Goal: Information Seeking & Learning: Learn about a topic

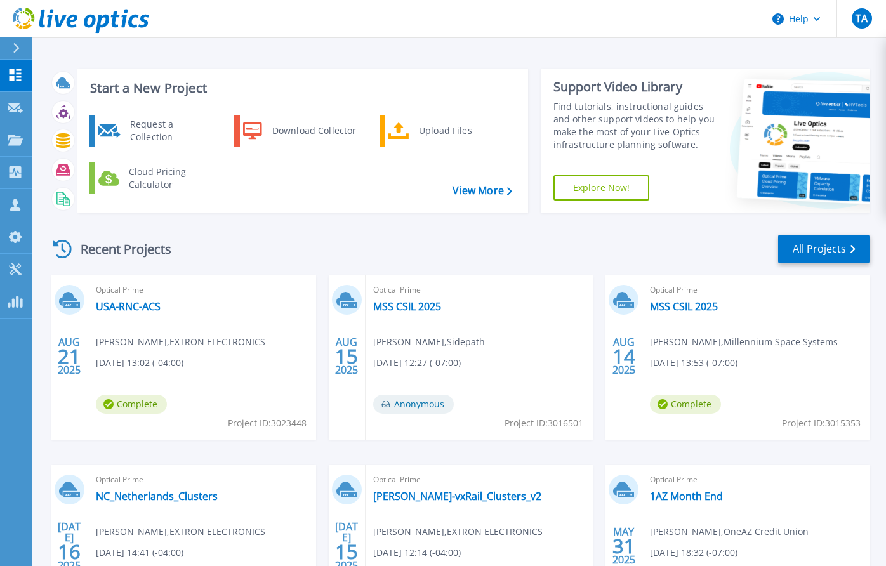
scroll to position [14, 0]
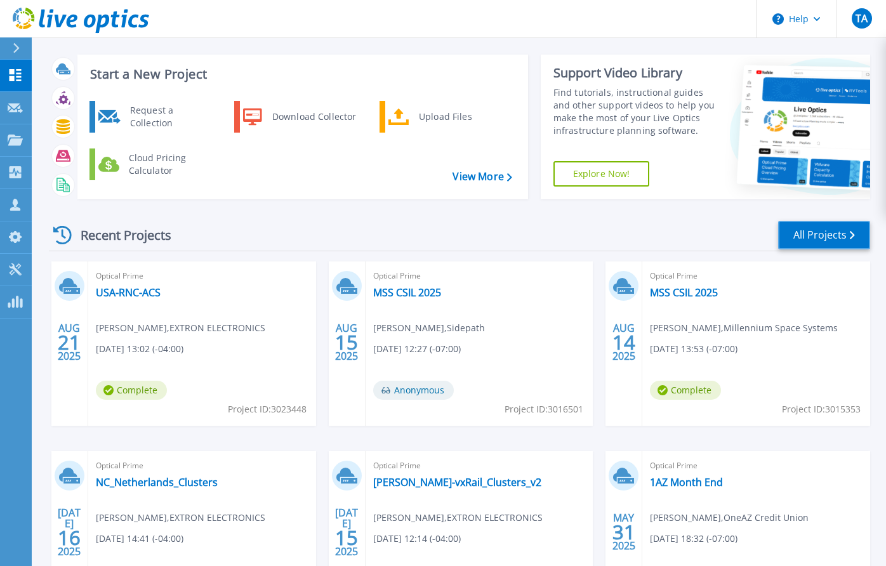
click at [813, 235] on link "All Projects" at bounding box center [824, 235] width 92 height 29
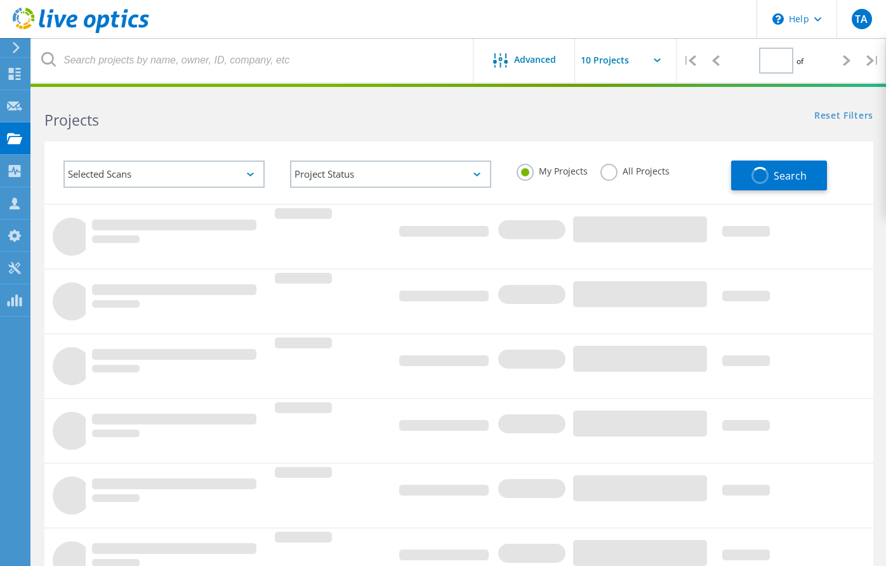
type input "1"
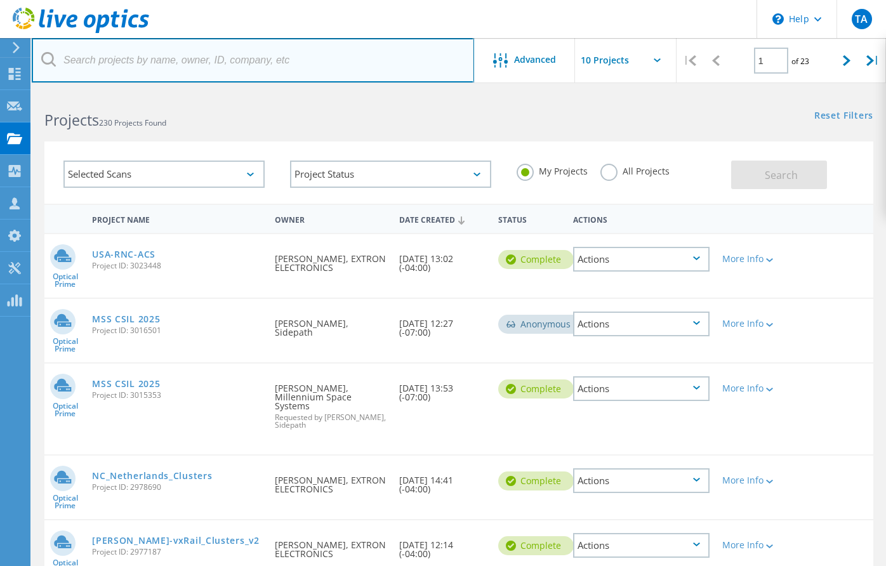
click at [203, 69] on input "text" at bounding box center [253, 60] width 442 height 44
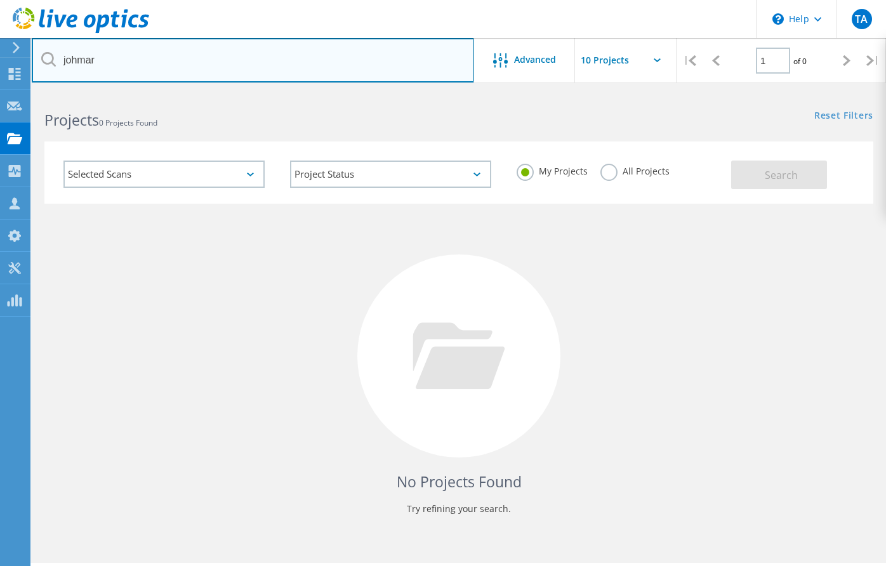
click at [70, 64] on input "johmar" at bounding box center [253, 60] width 442 height 44
type input "jahmar"
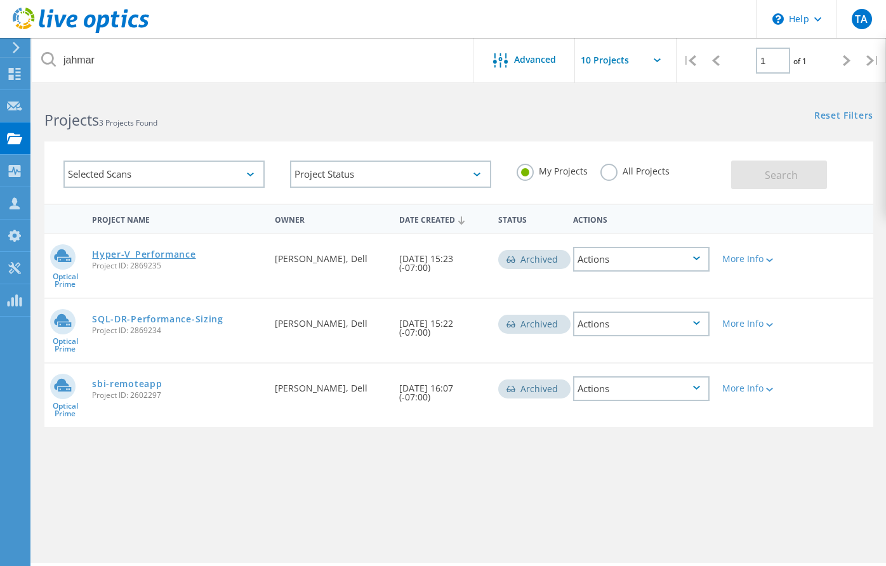
click at [150, 255] on link "Hyper-V_Performance" at bounding box center [143, 254] width 103 height 9
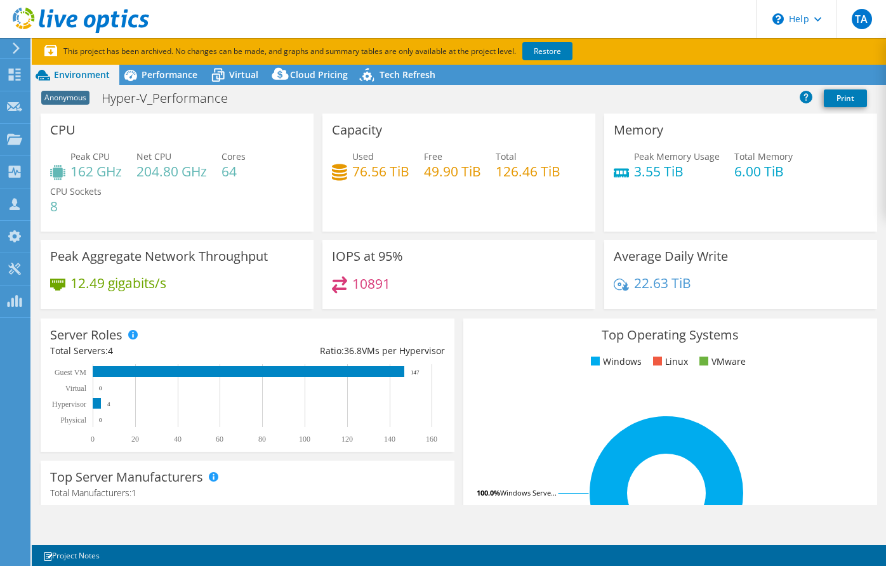
select select "USD"
click at [240, 75] on span "Virtual" at bounding box center [243, 75] width 29 height 12
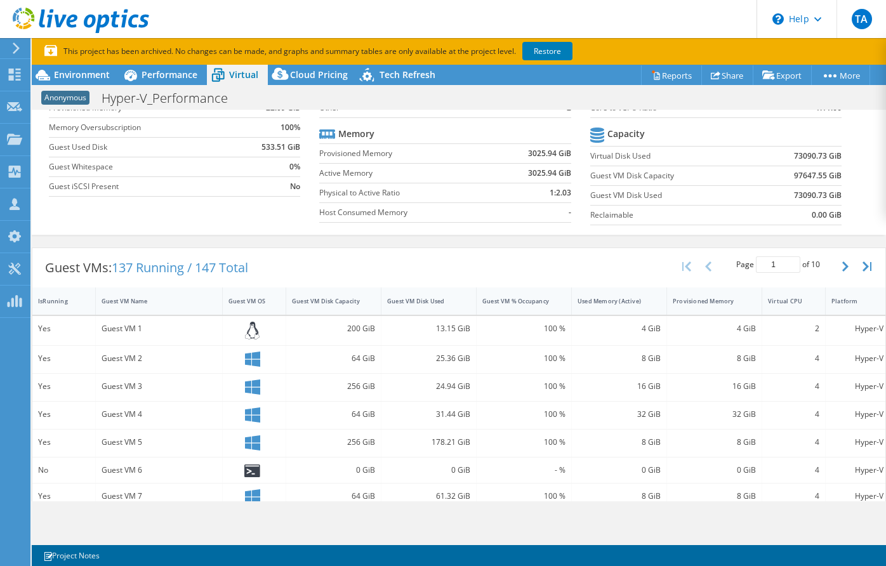
scroll to position [169, 0]
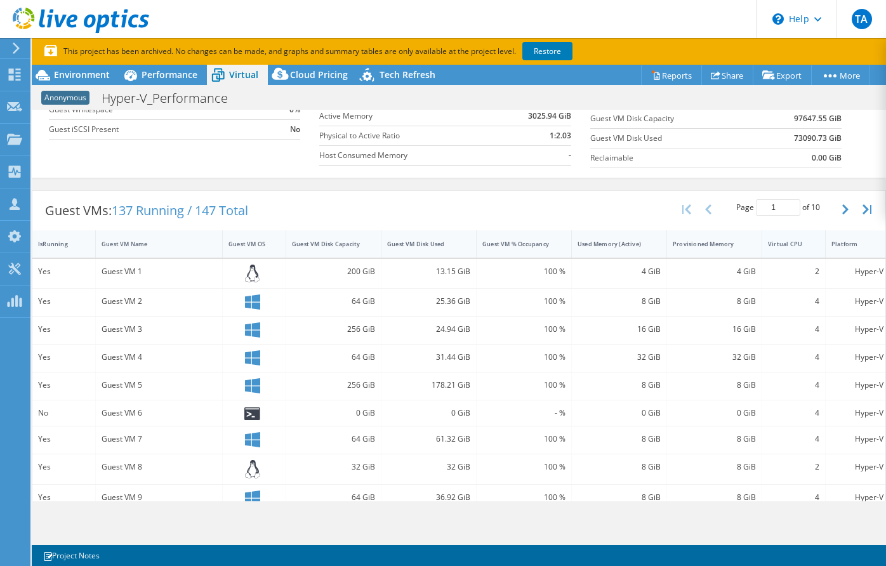
click at [781, 243] on div "Virtual CPU" at bounding box center [786, 244] width 36 height 8
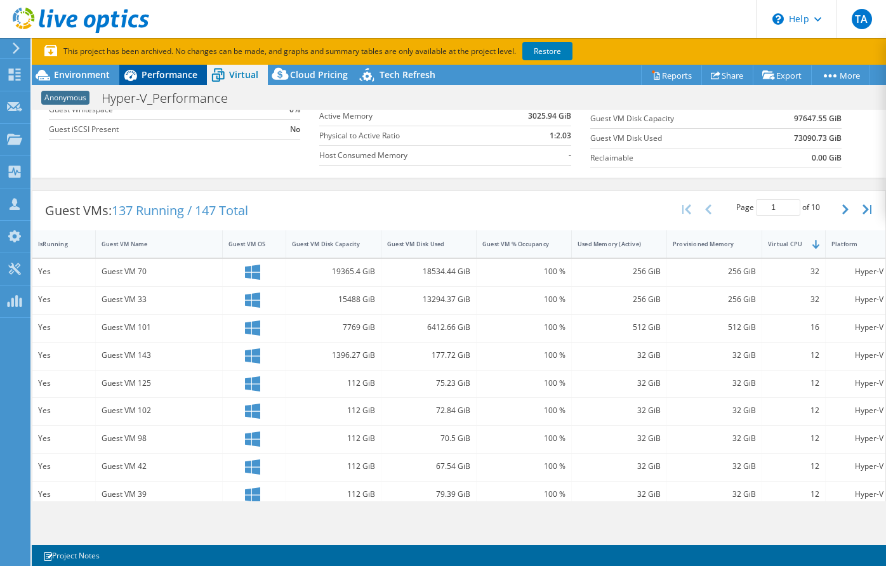
click at [178, 77] on span "Performance" at bounding box center [169, 75] width 56 height 12
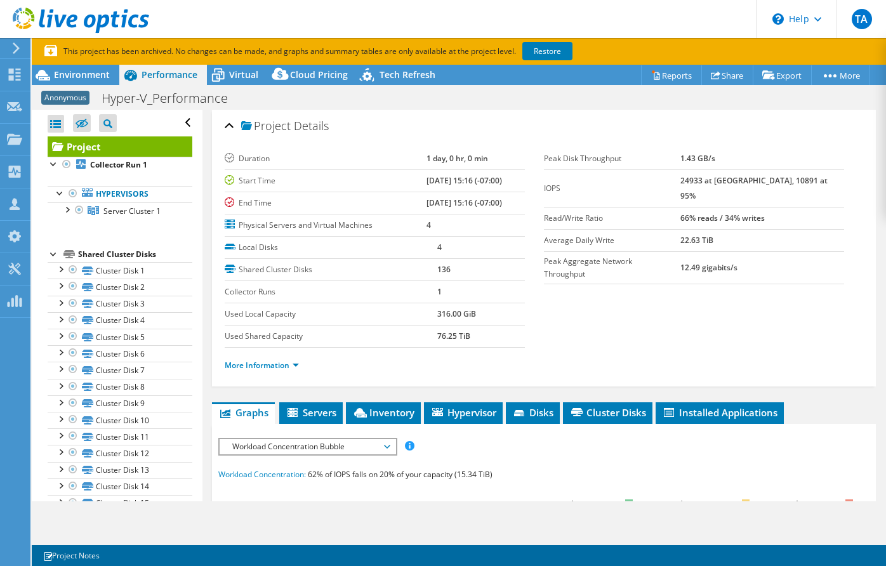
scroll to position [0, 0]
click at [67, 210] on div at bounding box center [66, 208] width 13 height 13
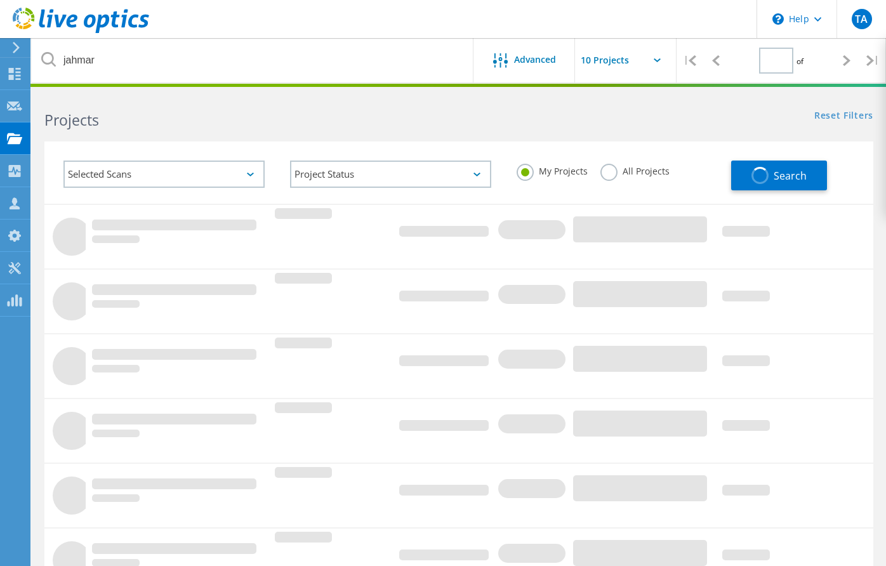
type input "1"
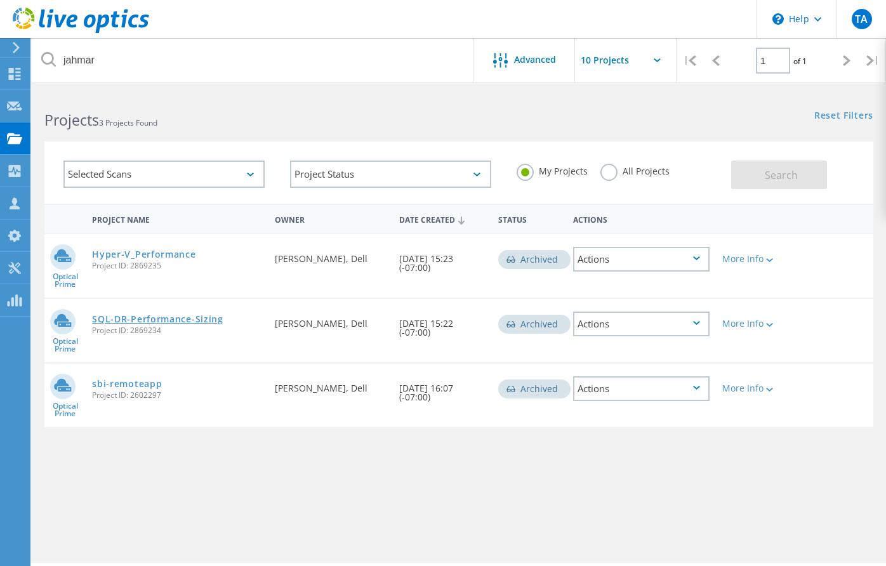
click at [183, 322] on link "SQL-DR-Performance-Sizing" at bounding box center [157, 319] width 131 height 9
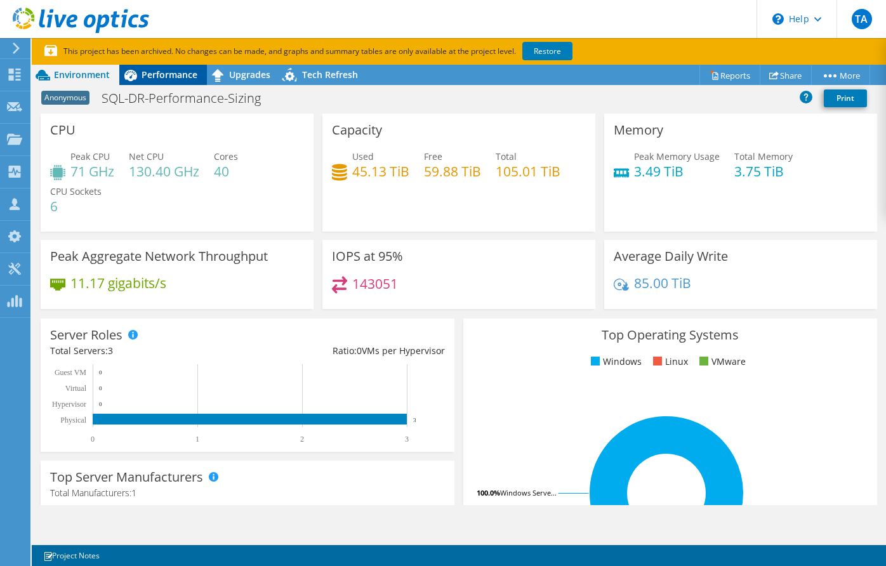
click at [147, 78] on span "Performance" at bounding box center [169, 75] width 56 height 12
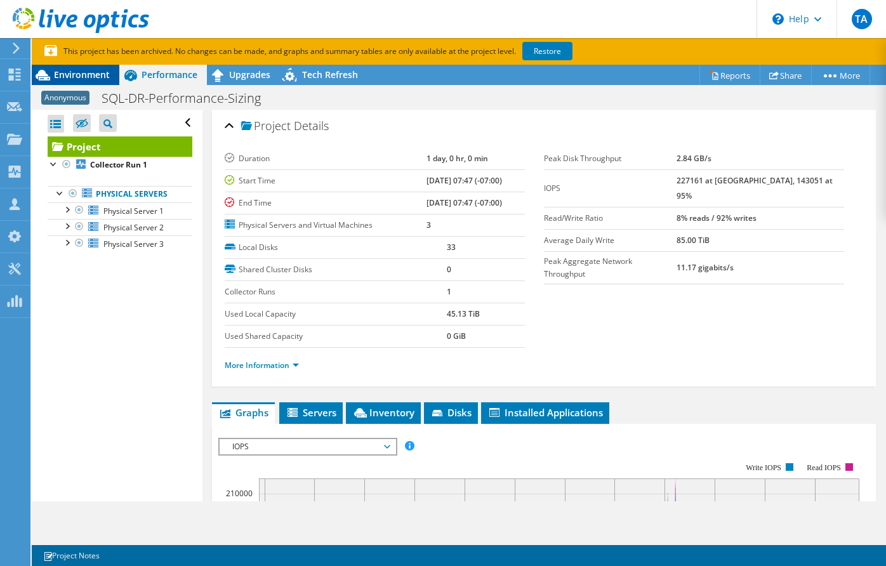
click at [72, 79] on span "Environment" at bounding box center [82, 75] width 56 height 12
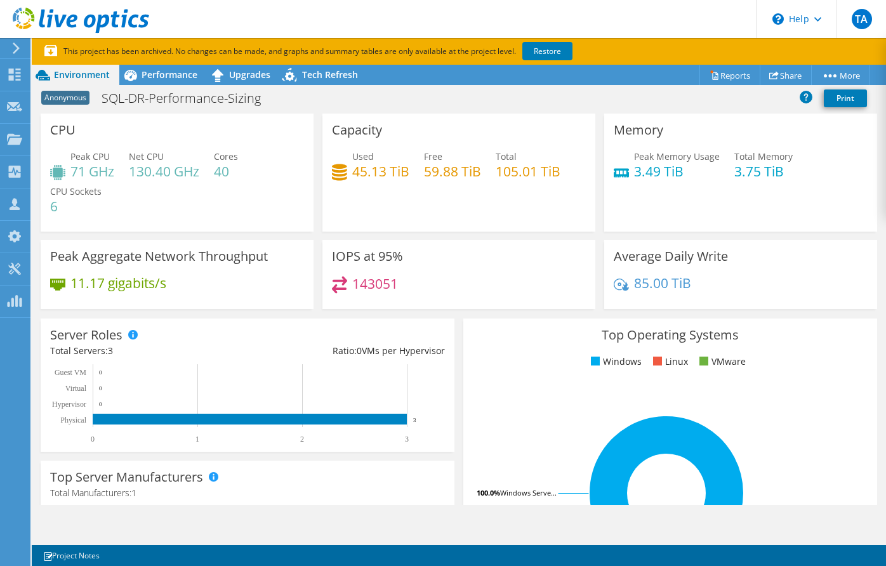
click at [18, 14] on icon at bounding box center [81, 21] width 136 height 26
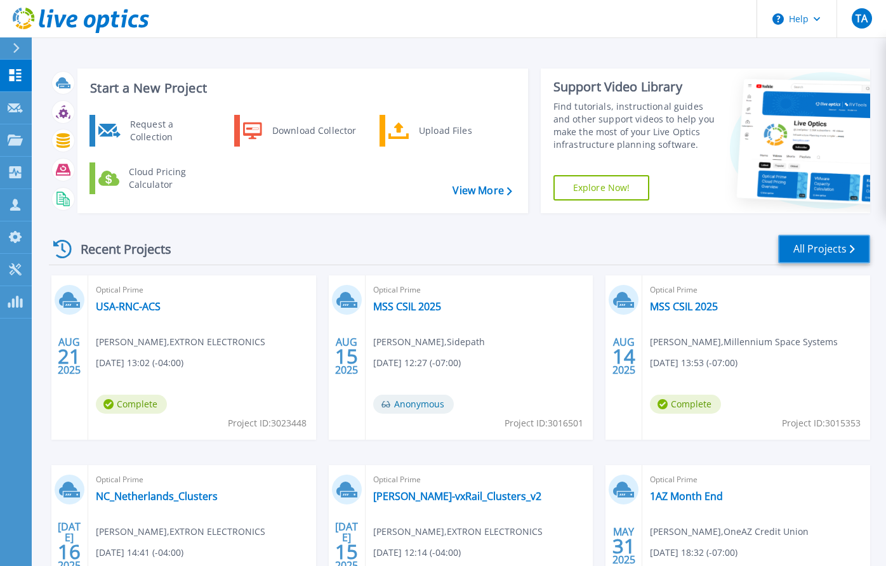
click at [829, 253] on link "All Projects" at bounding box center [824, 249] width 92 height 29
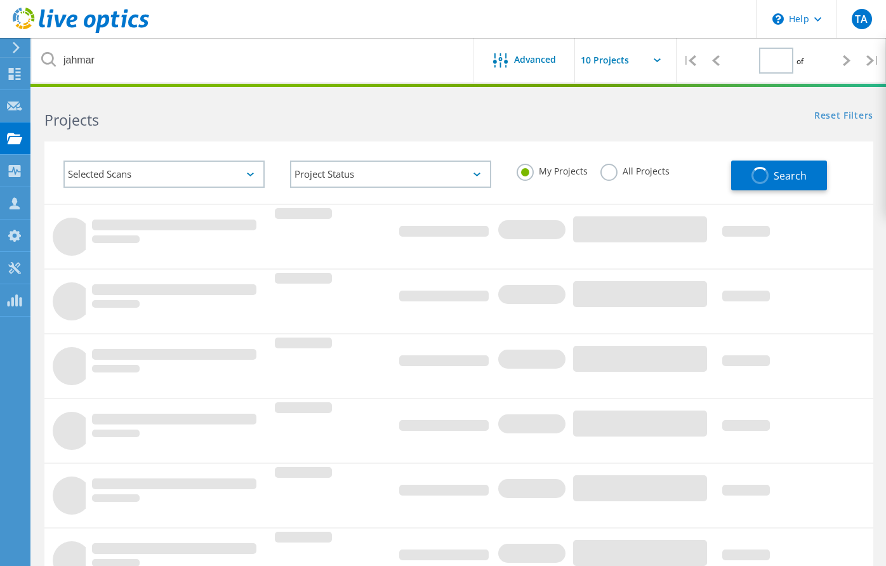
type input "1"
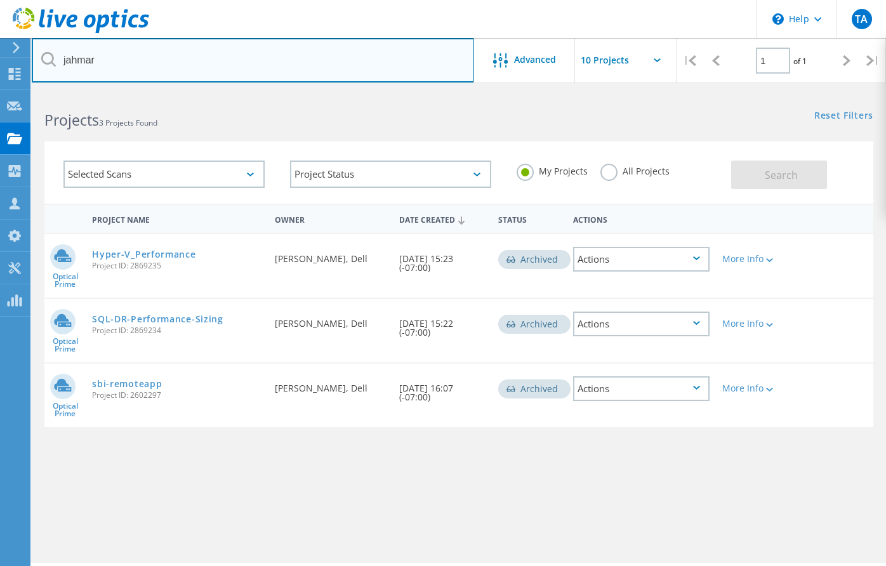
click at [165, 65] on input "jahmar" at bounding box center [253, 60] width 442 height 44
type input "thriftbooks"
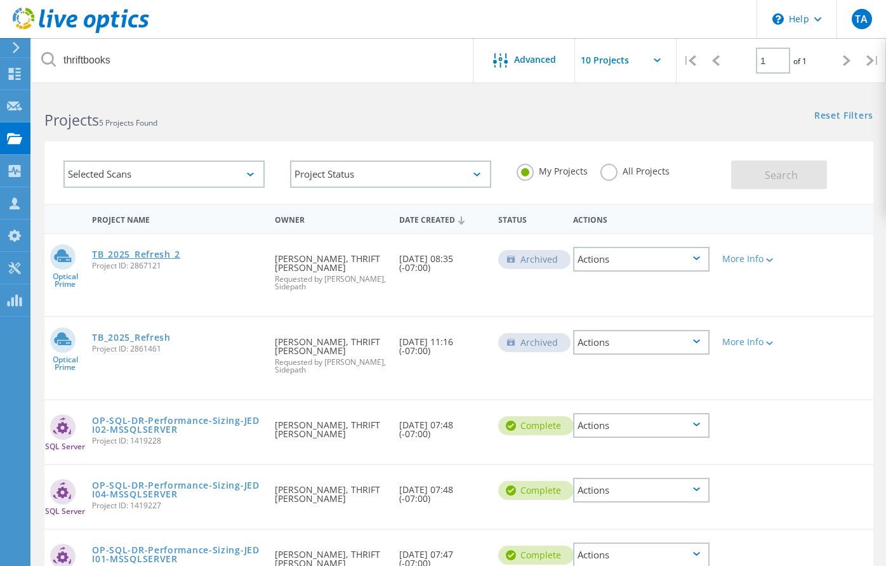
click at [153, 252] on link "TB_2025_Refresh_2" at bounding box center [136, 254] width 88 height 9
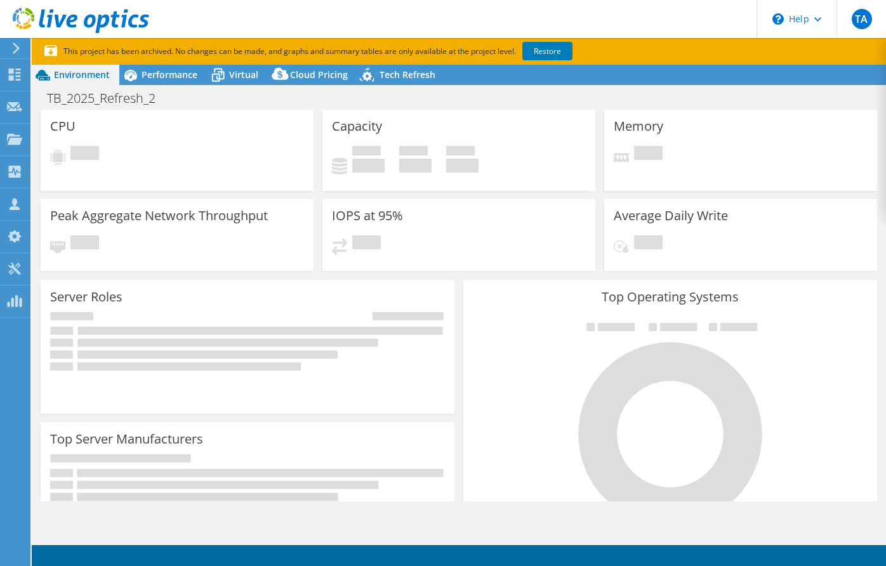
select select "USD"
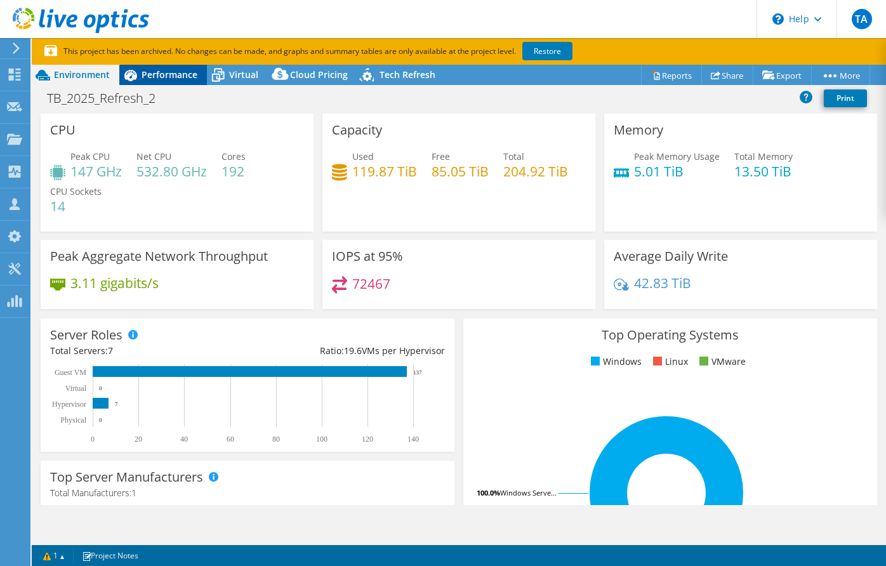
click at [166, 73] on span "Performance" at bounding box center [169, 75] width 56 height 12
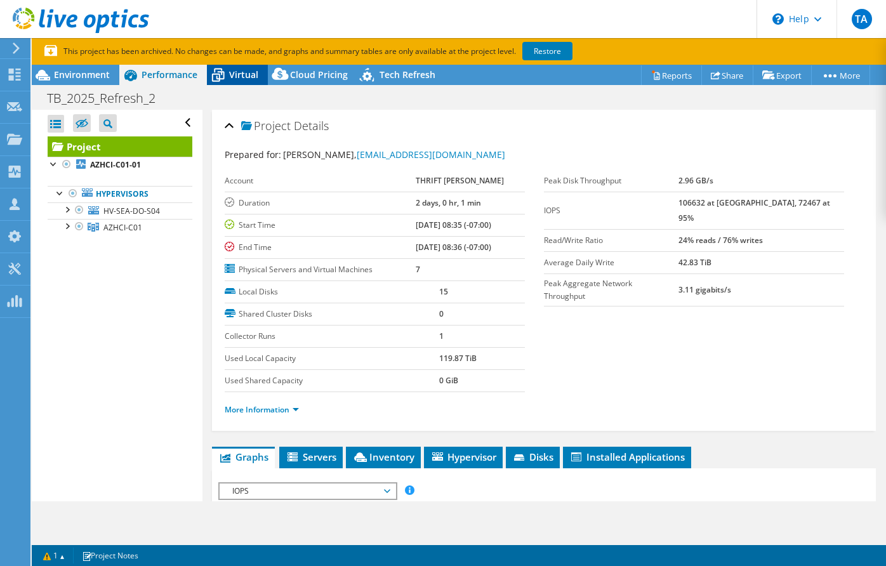
click at [242, 77] on span "Virtual" at bounding box center [243, 75] width 29 height 12
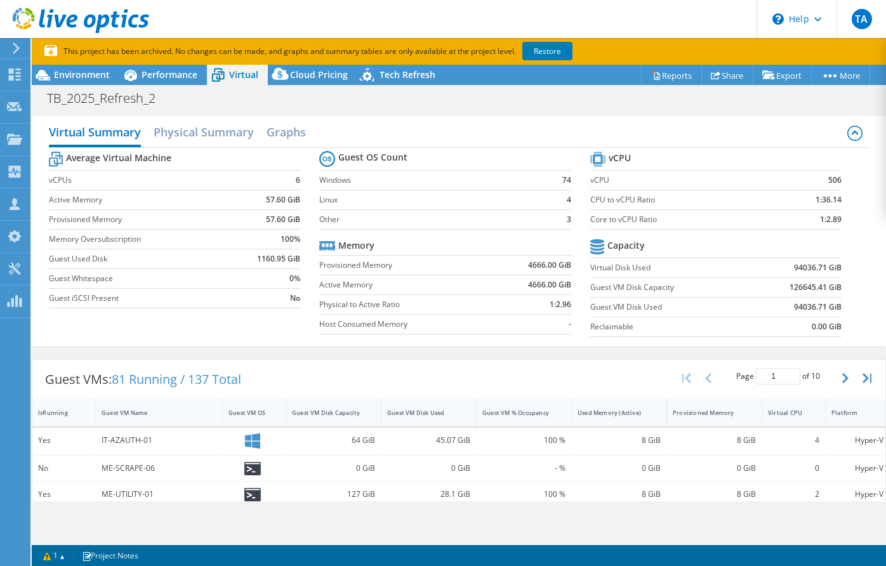
click at [799, 412] on div "Virtual CPU" at bounding box center [786, 413] width 36 height 8
click at [153, 74] on span "Performance" at bounding box center [169, 75] width 56 height 12
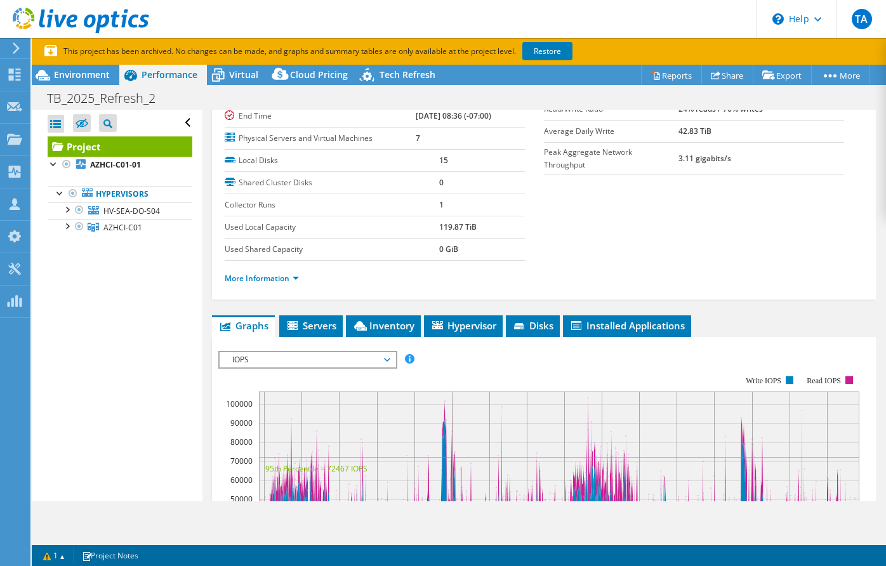
scroll to position [211, 0]
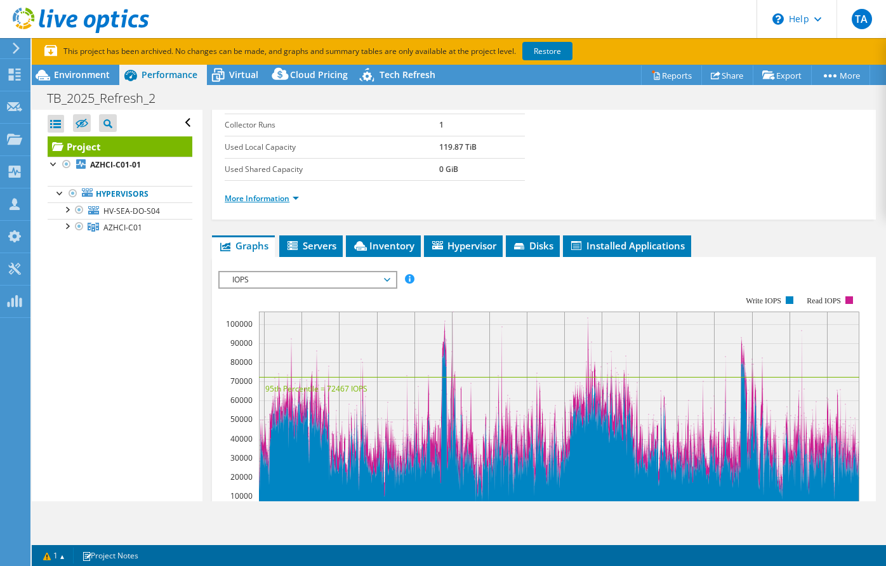
click at [285, 198] on link "More Information" at bounding box center [262, 198] width 74 height 11
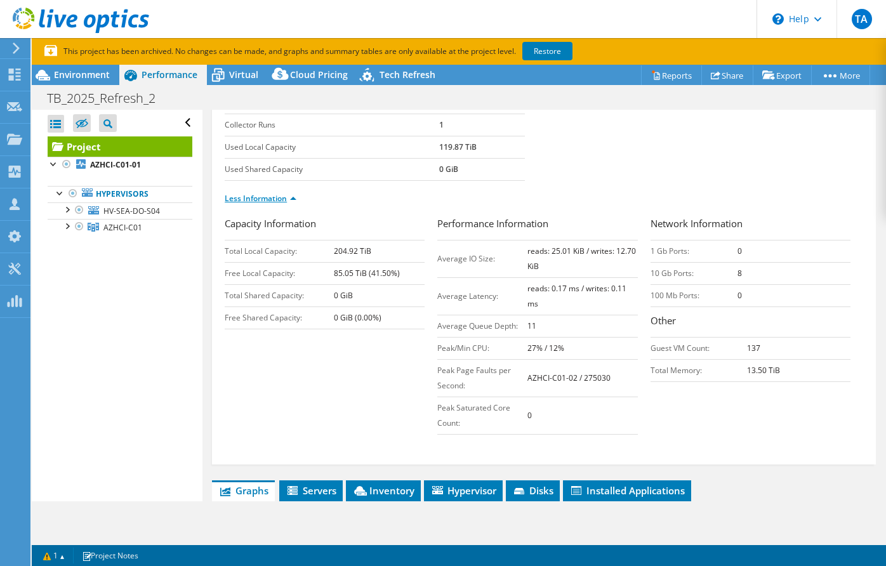
click at [285, 198] on link "Less Information" at bounding box center [261, 198] width 72 height 11
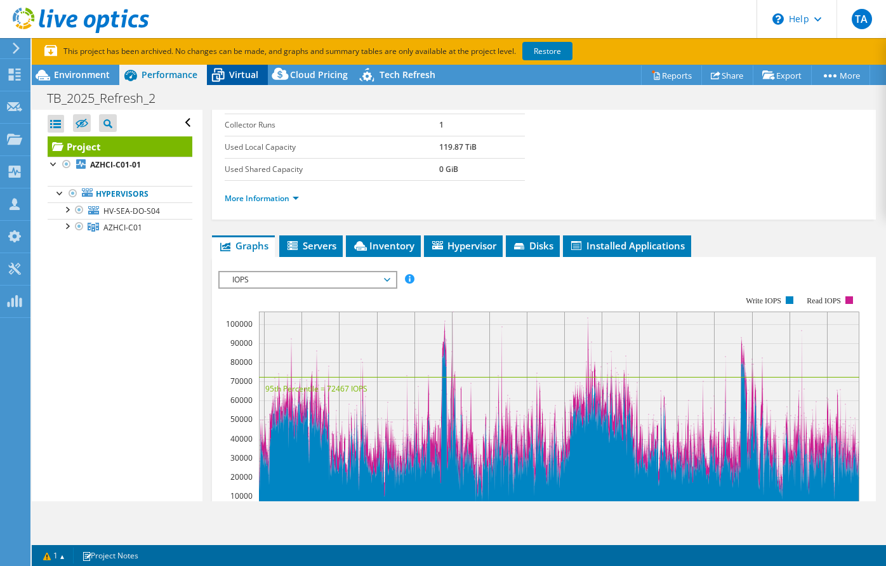
click at [252, 72] on span "Virtual" at bounding box center [243, 75] width 29 height 12
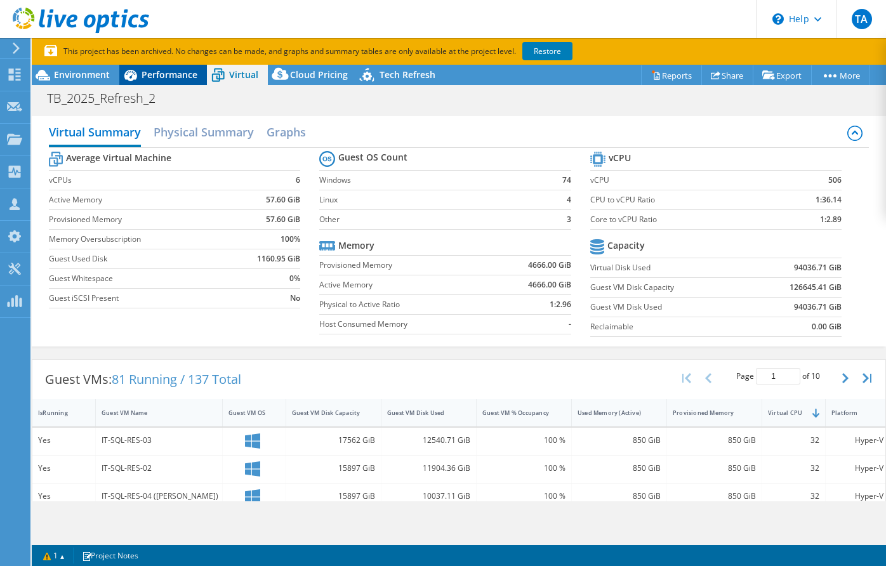
click at [170, 71] on span "Performance" at bounding box center [169, 75] width 56 height 12
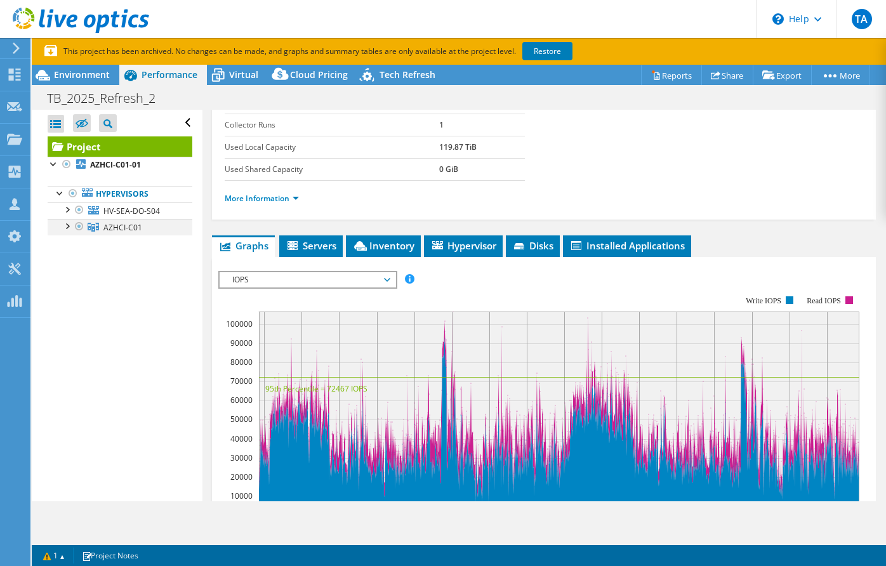
click at [65, 228] on div at bounding box center [66, 225] width 13 height 13
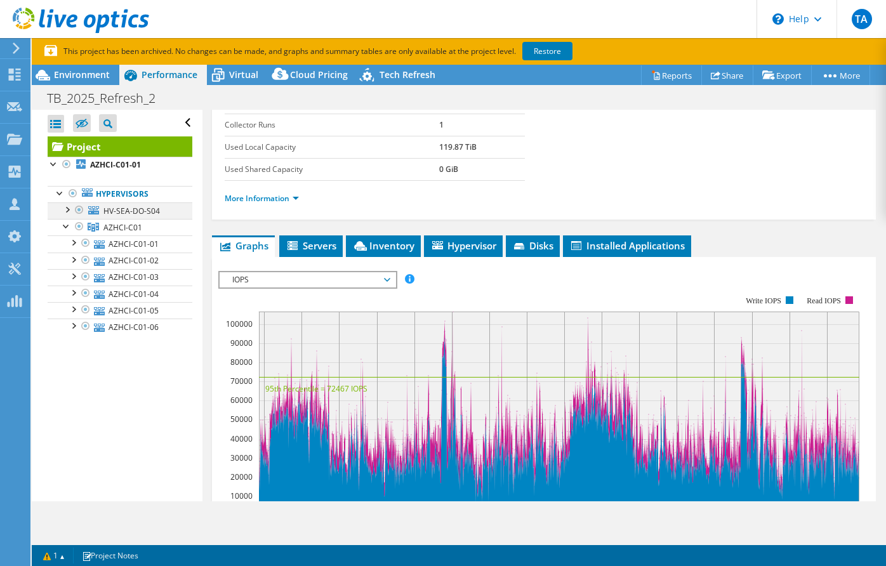
click at [69, 211] on div at bounding box center [66, 208] width 13 height 13
click at [67, 210] on div at bounding box center [66, 208] width 13 height 13
click at [105, 164] on b "AZHCI-C01-01" at bounding box center [115, 164] width 51 height 11
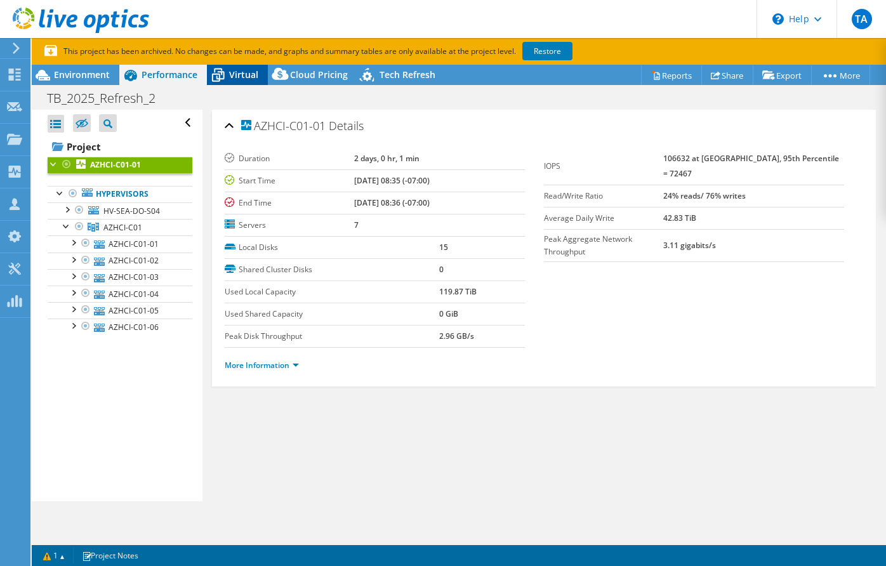
click at [251, 72] on span "Virtual" at bounding box center [243, 75] width 29 height 12
